Goal: Navigation & Orientation: Find specific page/section

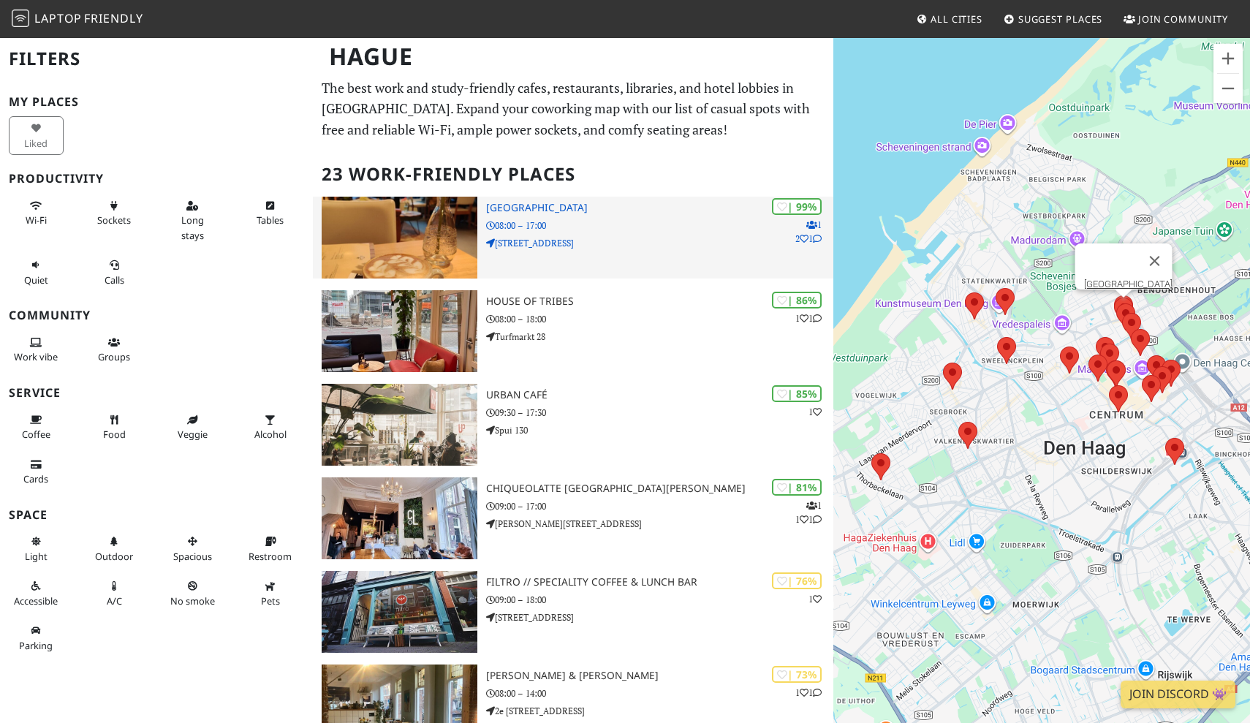
click at [577, 203] on h3 "[GEOGRAPHIC_DATA]" at bounding box center [659, 208] width 347 height 12
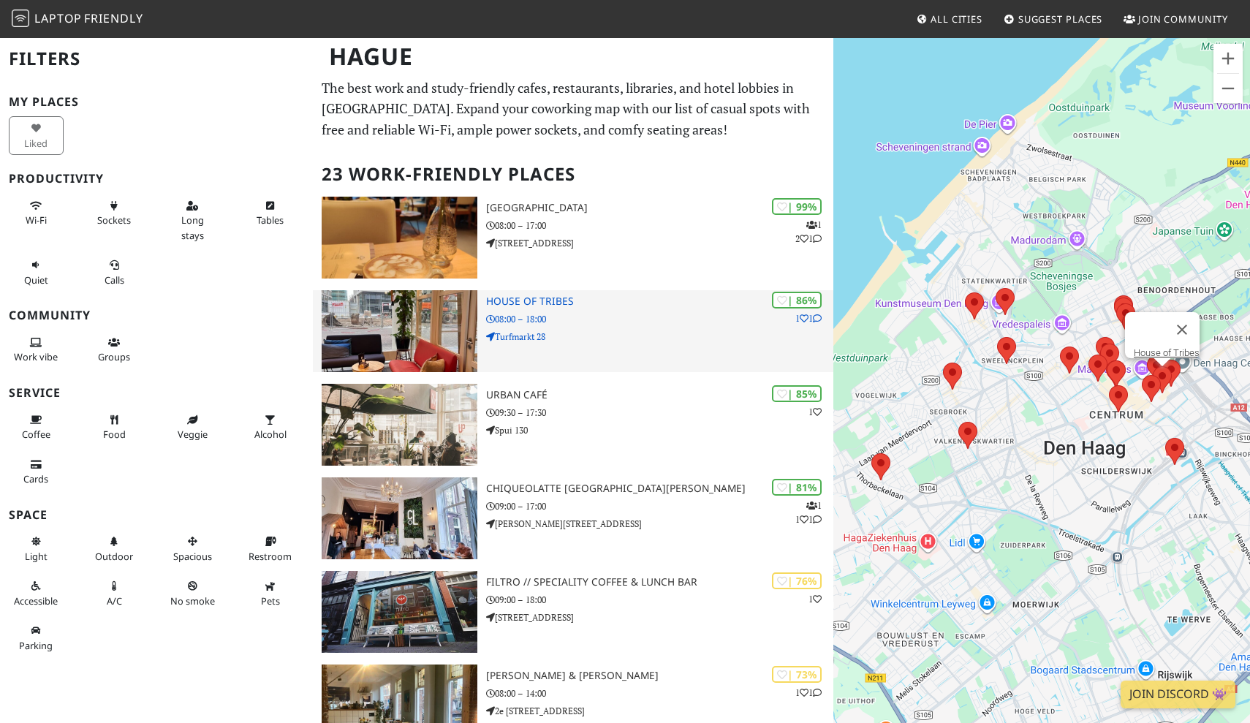
click at [543, 300] on h3 "House of Tribes" at bounding box center [659, 301] width 347 height 12
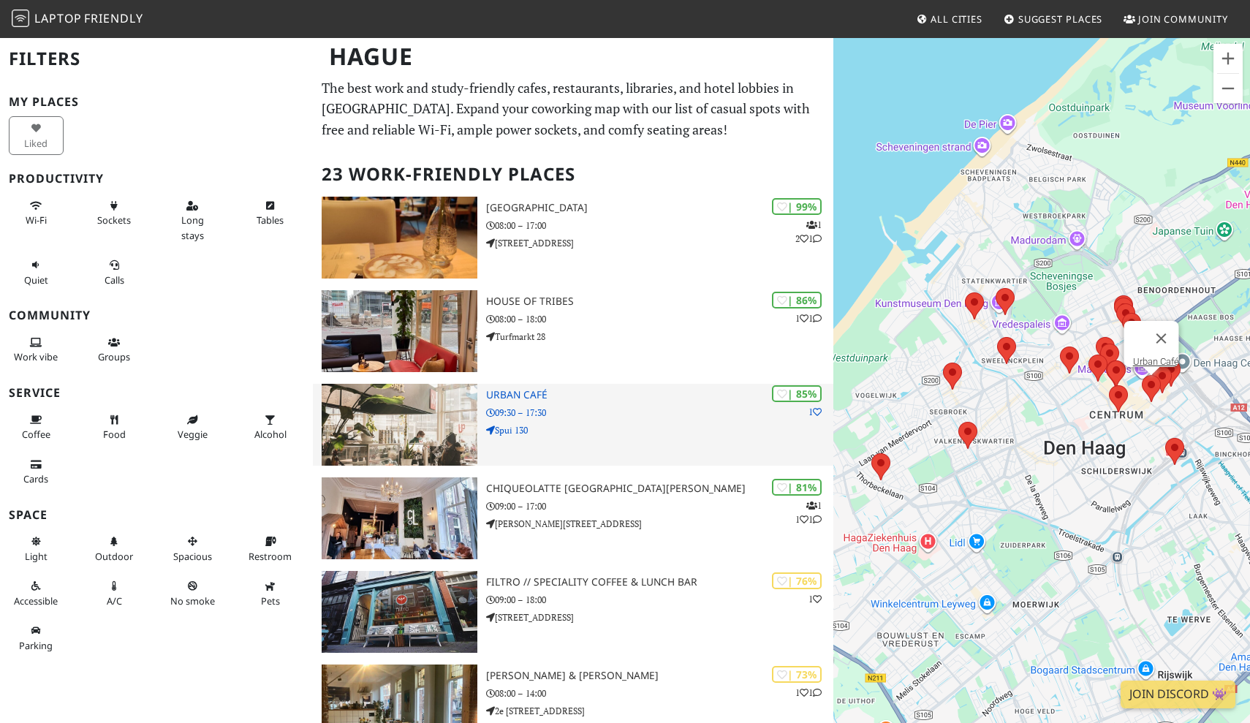
click at [522, 390] on h3 "Urban Café" at bounding box center [659, 395] width 347 height 12
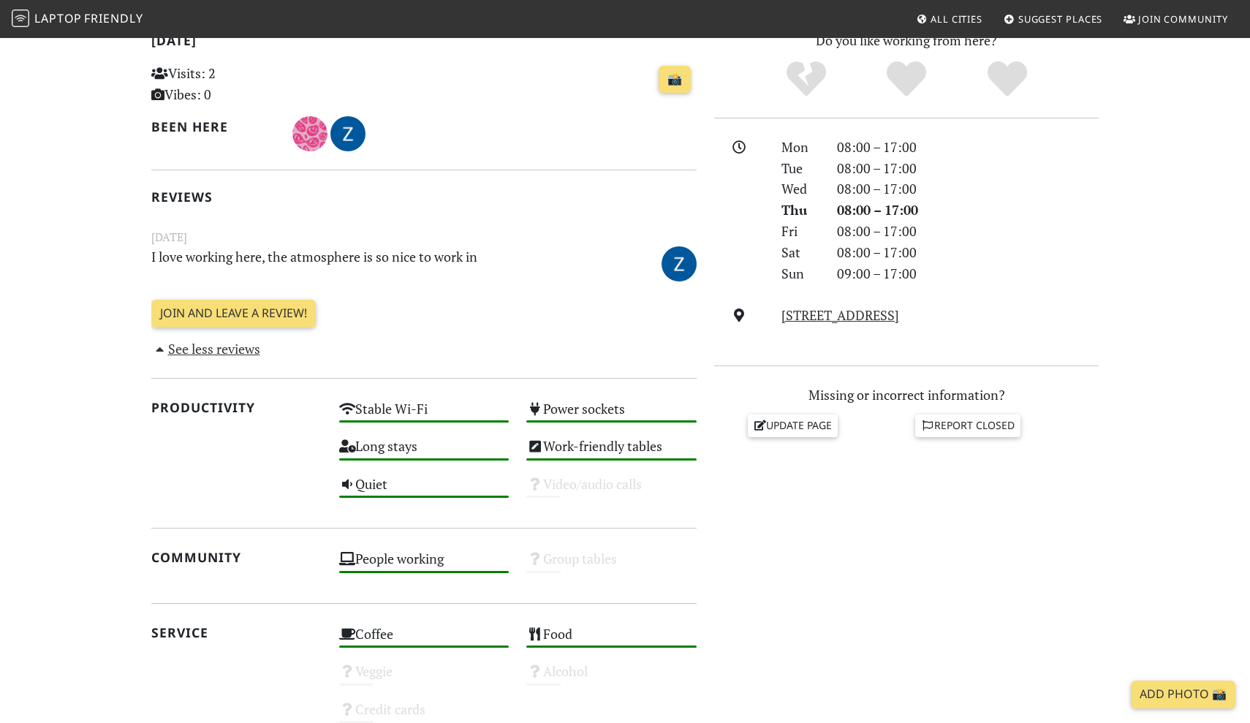
scroll to position [208, 0]
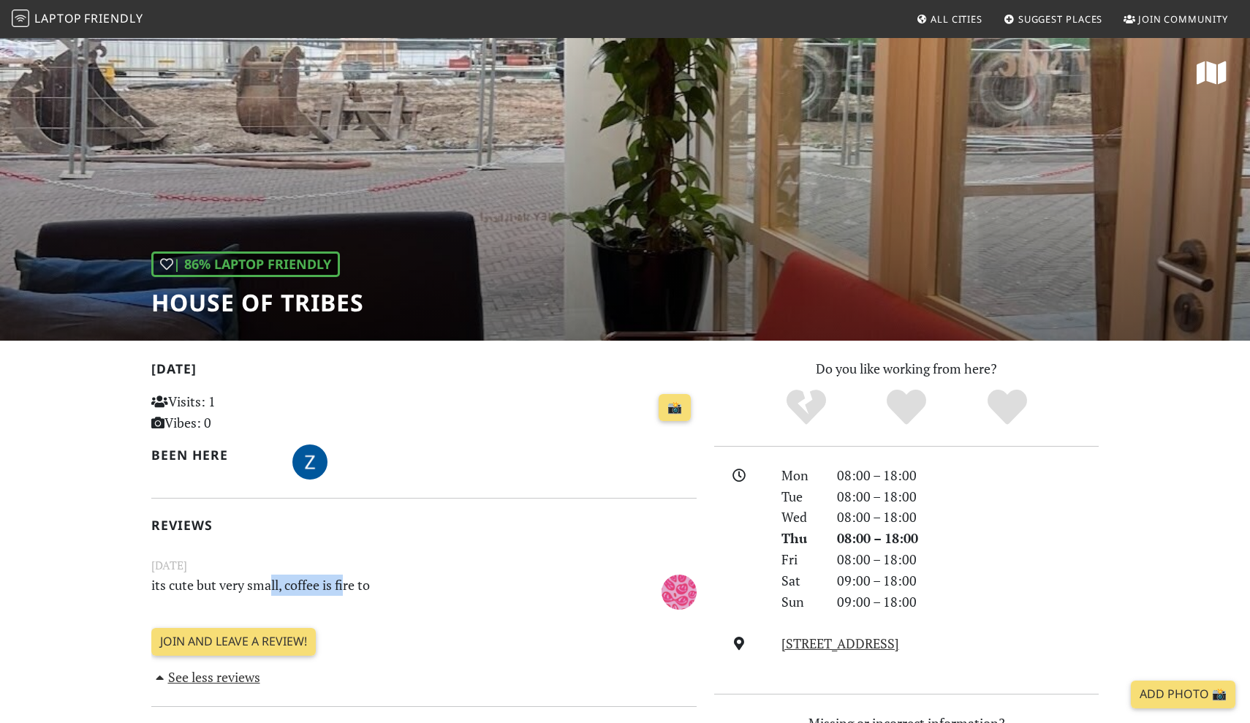
drag, startPoint x: 273, startPoint y: 588, endPoint x: 346, endPoint y: 588, distance: 72.4
click at [346, 588] on p "its cute but very small, coffee is fire to" at bounding box center [377, 590] width 469 height 33
click at [438, 564] on small "November 11, 2024" at bounding box center [424, 565] width 563 height 18
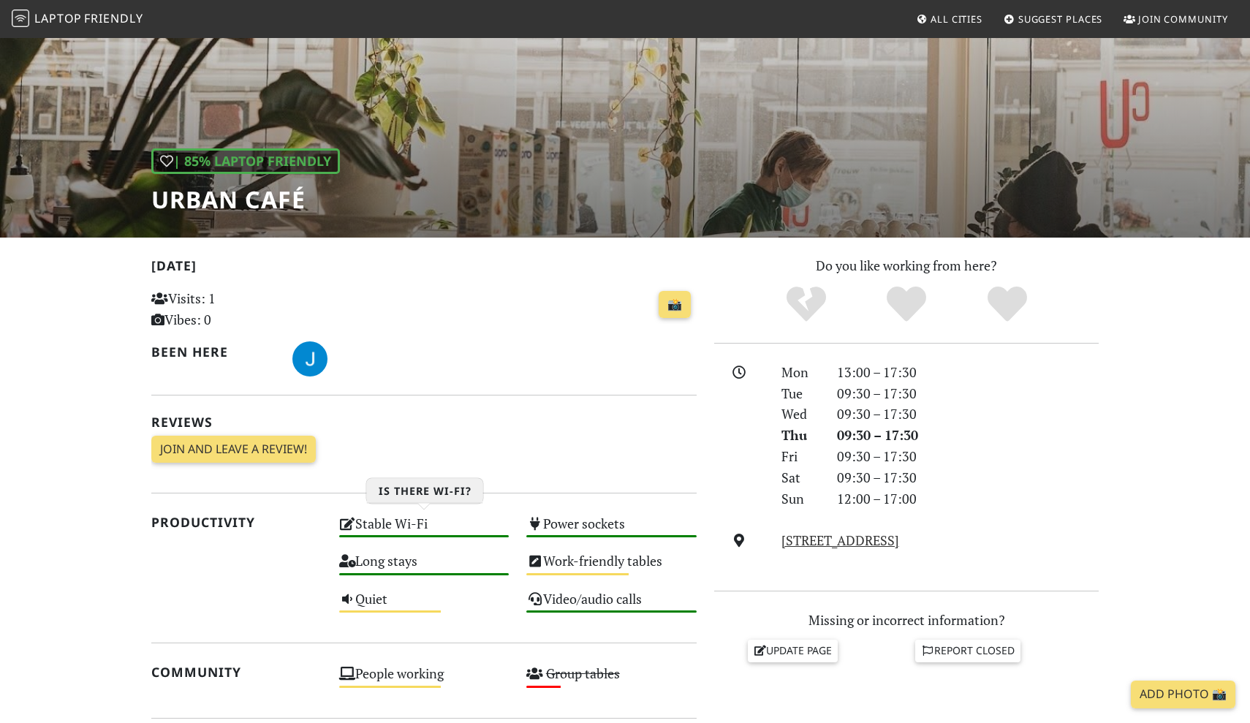
scroll to position [103, 0]
click at [825, 534] on link "Spui 130, 2511 BT, Hague" at bounding box center [840, 540] width 118 height 18
